Goal: Information Seeking & Learning: Learn about a topic

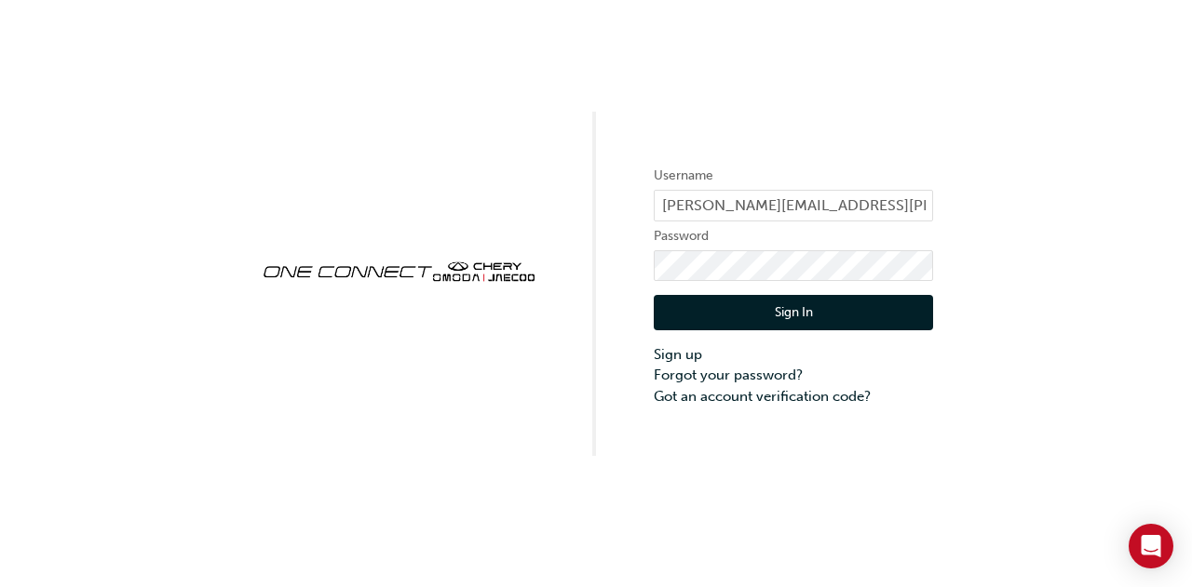
click at [808, 314] on button "Sign In" at bounding box center [793, 312] width 279 height 35
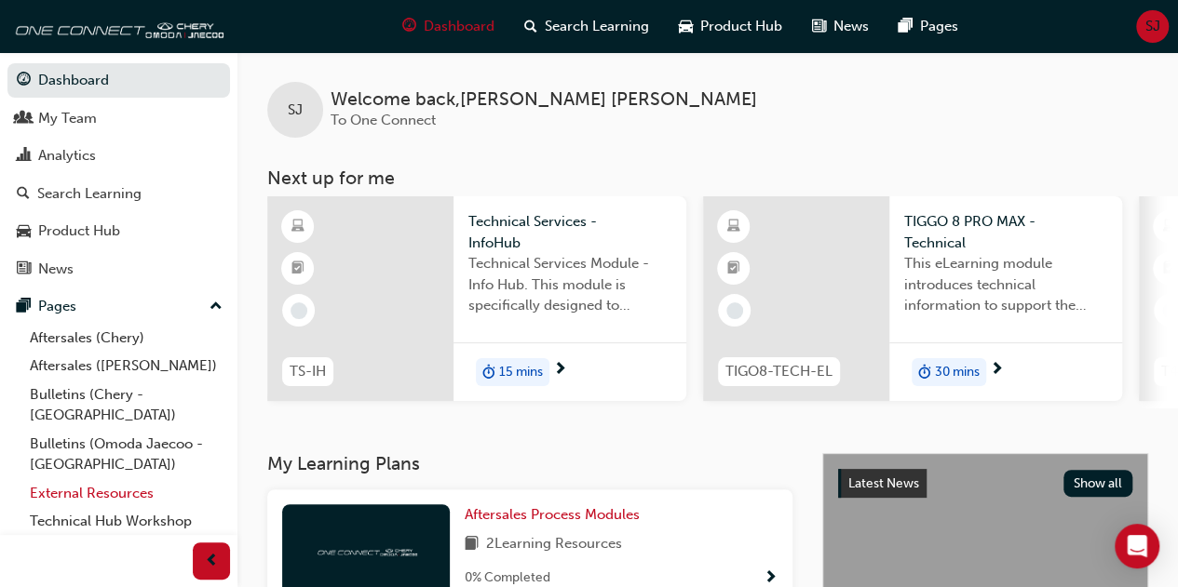
click at [77, 479] on link "External Resources" at bounding box center [126, 493] width 208 height 29
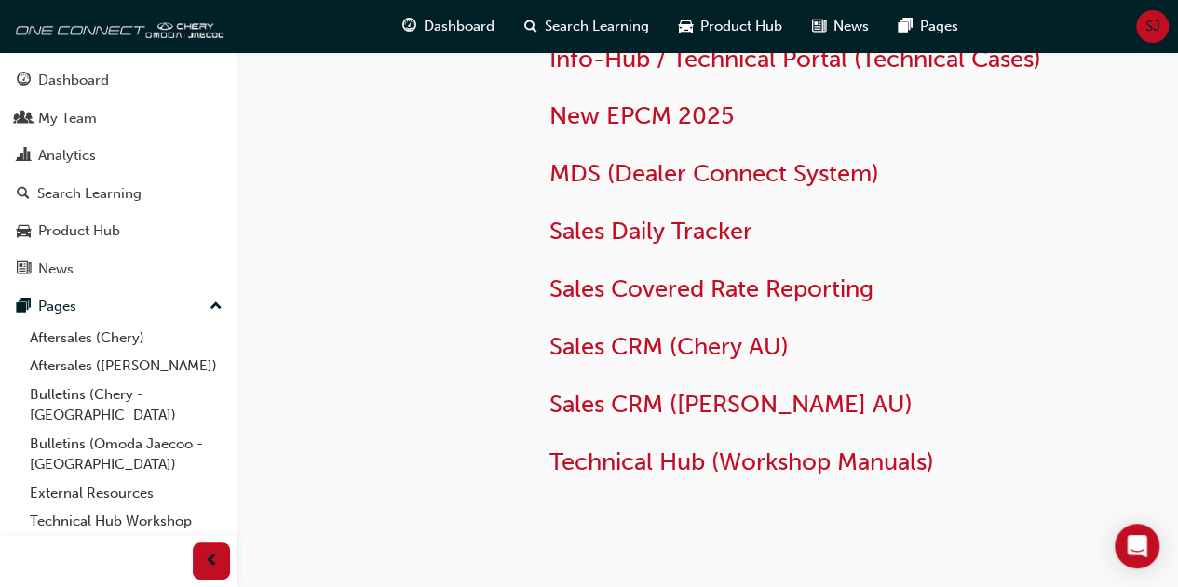
scroll to position [116, 0]
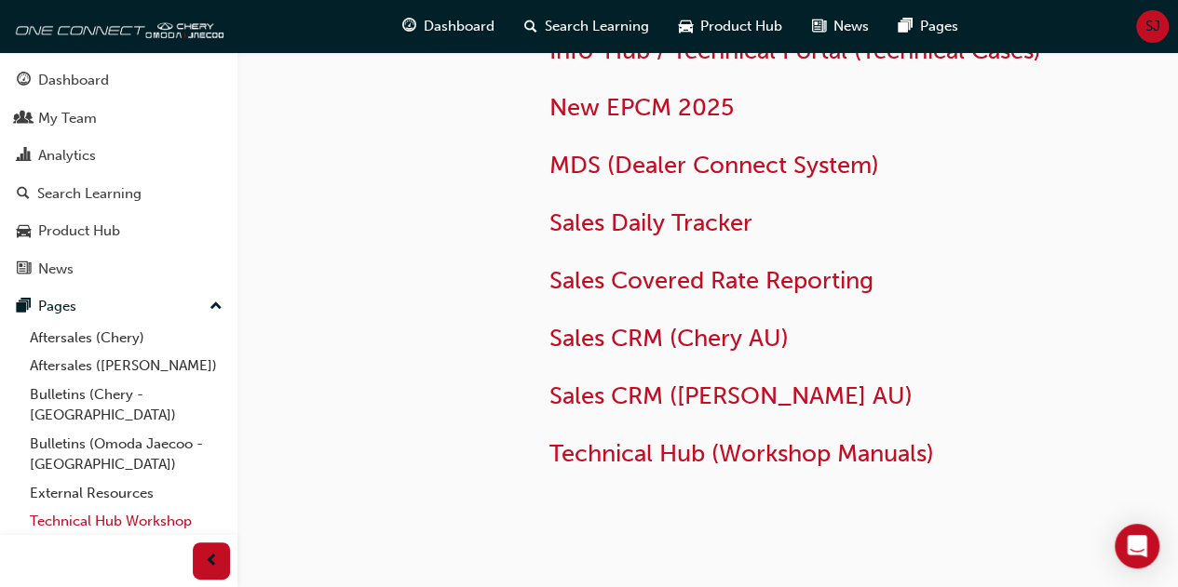
click at [91, 515] on link "Technical Hub Workshop information" at bounding box center [126, 531] width 208 height 49
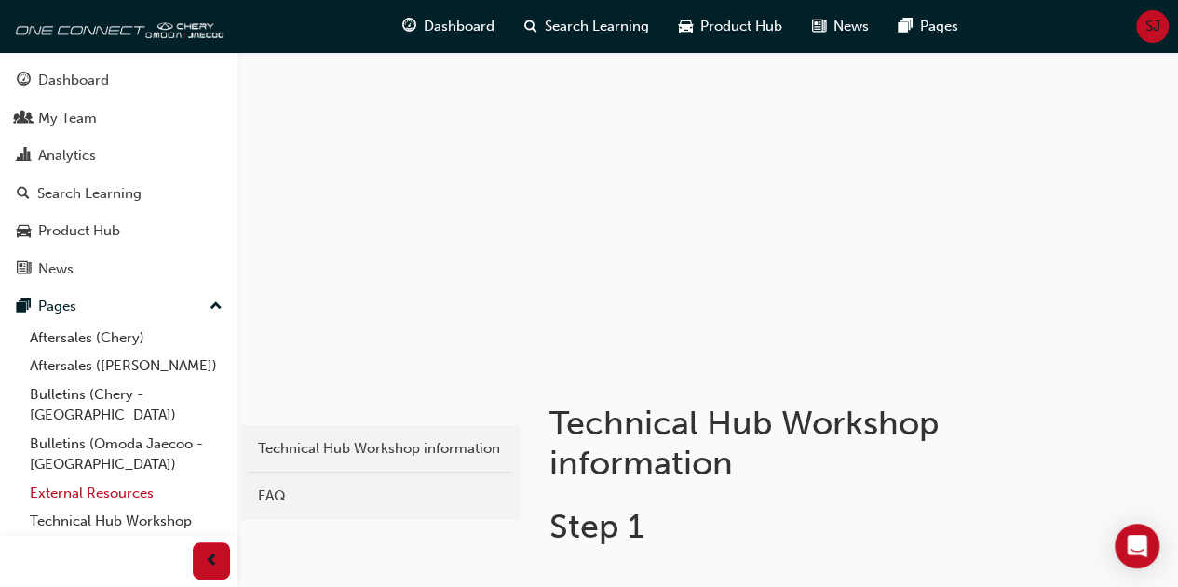
click at [84, 479] on link "External Resources" at bounding box center [126, 493] width 208 height 29
